Goal: Transaction & Acquisition: Purchase product/service

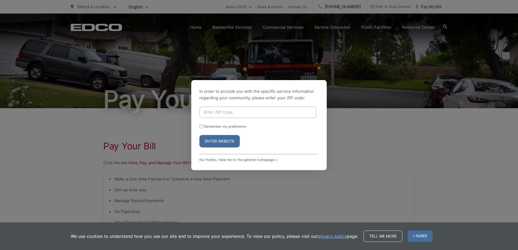
click at [225, 114] on input "Enter ZIP Code" at bounding box center [257, 112] width 117 height 11
type input "92021"
click at [201, 126] on input "Remember my preference" at bounding box center [201, 127] width 4 height 4
checkbox input "true"
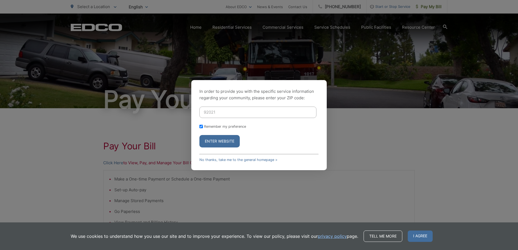
click at [207, 143] on button "Enter Website" at bounding box center [219, 141] width 40 height 12
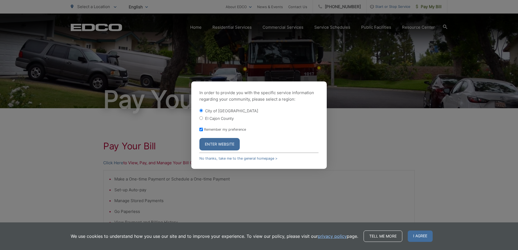
click at [207, 143] on button "Enter Website" at bounding box center [219, 144] width 40 height 12
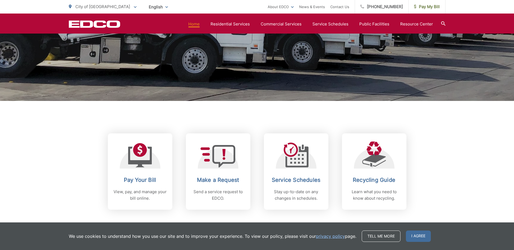
scroll to position [163, 0]
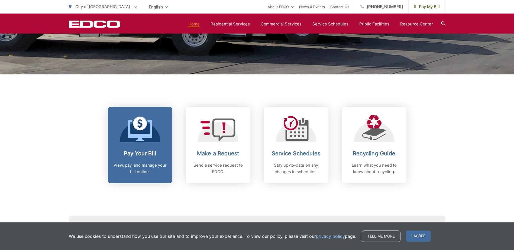
click at [135, 135] on icon at bounding box center [140, 130] width 24 height 21
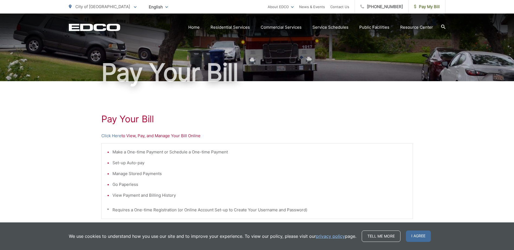
scroll to position [54, 0]
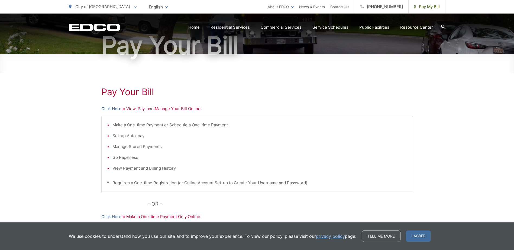
click at [111, 110] on link "Click Here" at bounding box center [111, 109] width 20 height 7
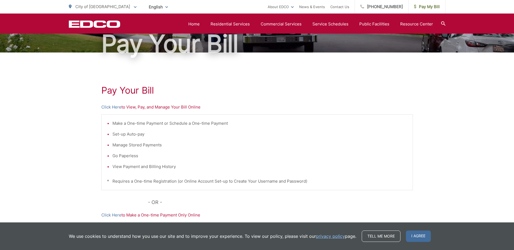
scroll to position [54, 0]
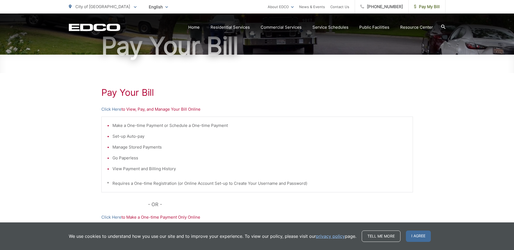
click at [135, 111] on p "Click Here to View, Pay, and Manage Your Bill Online" at bounding box center [257, 109] width 312 height 7
click at [137, 111] on p "Click Here to View, Pay, and Manage Your Bill Online" at bounding box center [257, 109] width 312 height 7
click at [166, 110] on p "Click Here to View, Pay, and Manage Your Bill Online" at bounding box center [257, 109] width 312 height 7
click at [110, 111] on link "Click Here" at bounding box center [111, 109] width 20 height 7
